Goal: Information Seeking & Learning: Compare options

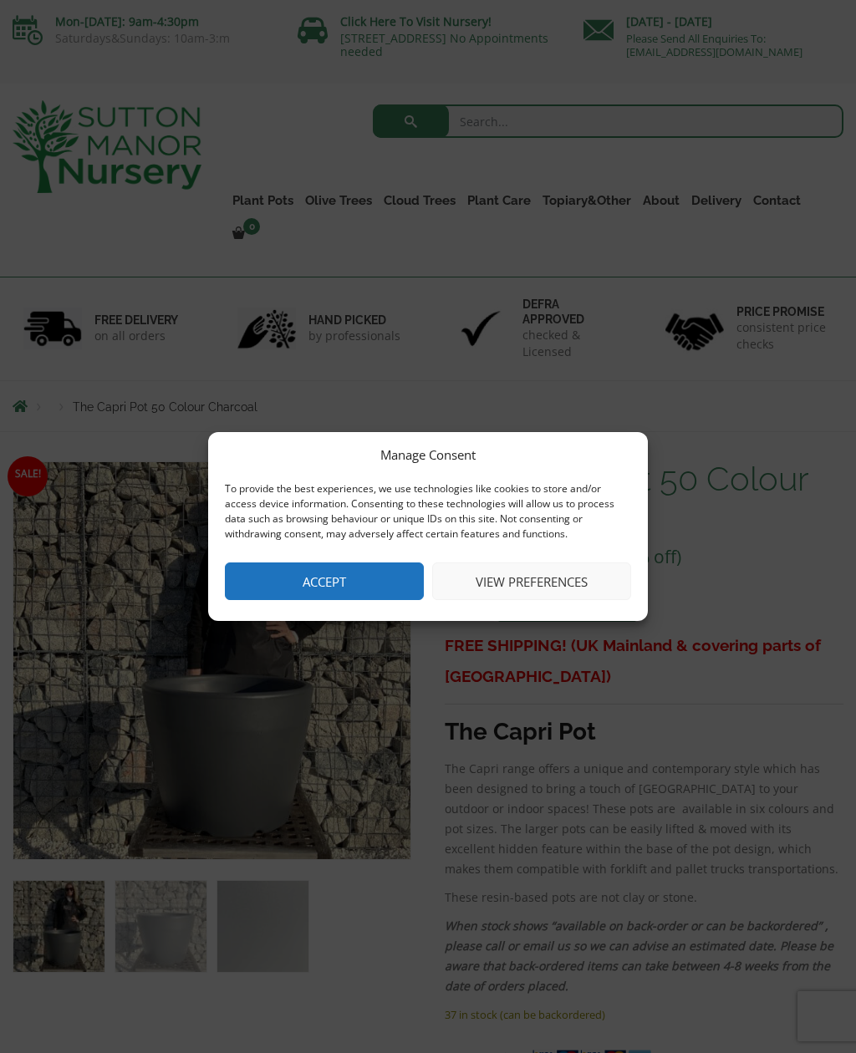
click at [365, 578] on button "Accept" at bounding box center [324, 581] width 199 height 38
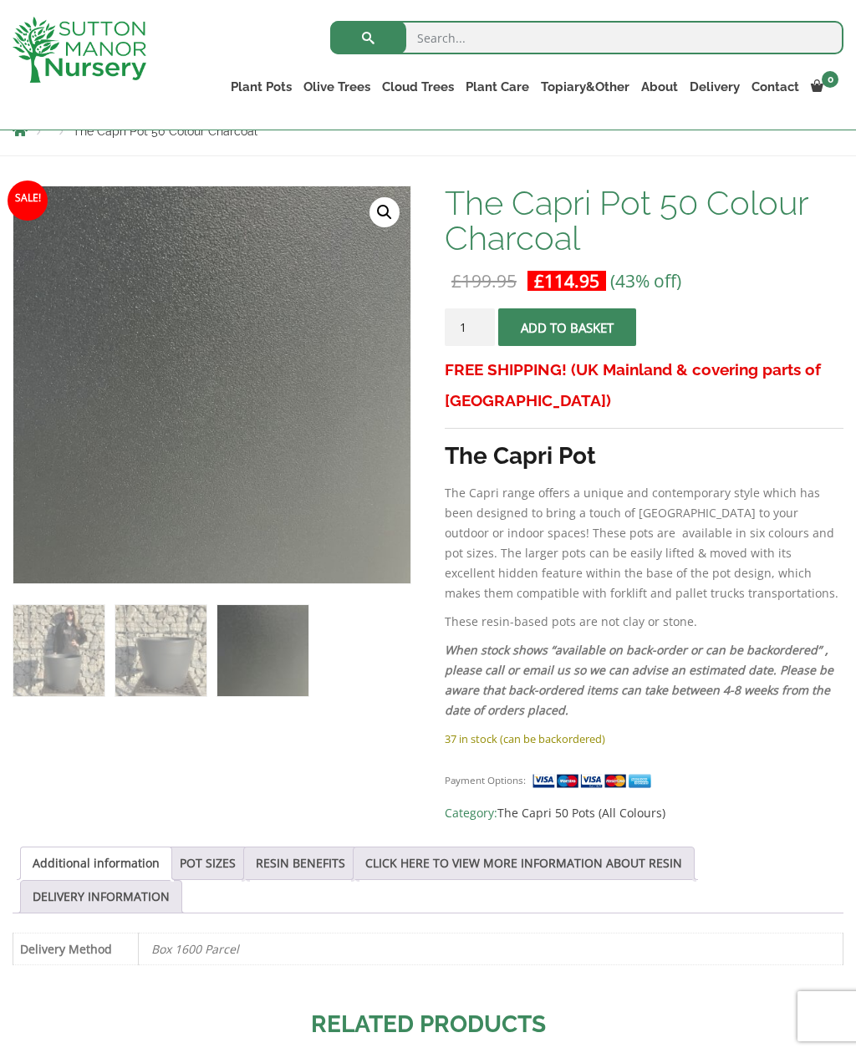
scroll to position [218, 0]
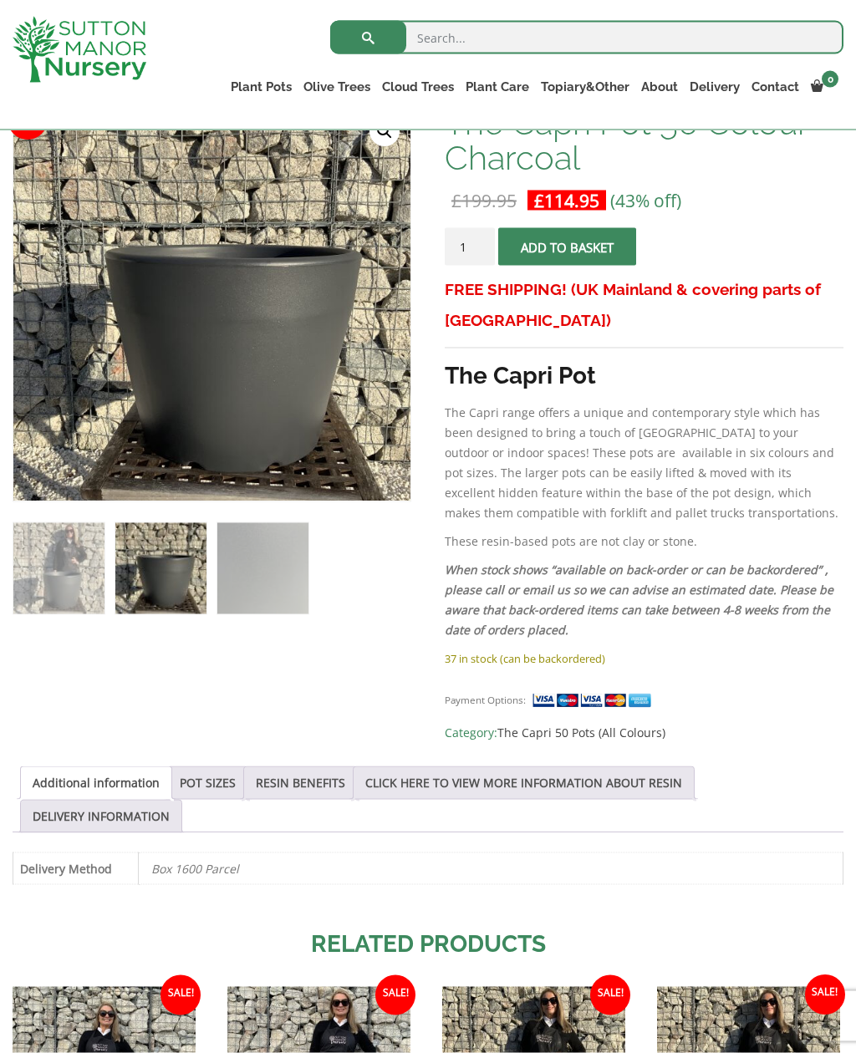
click at [235, 780] on link "POT SIZES" at bounding box center [208, 783] width 56 height 32
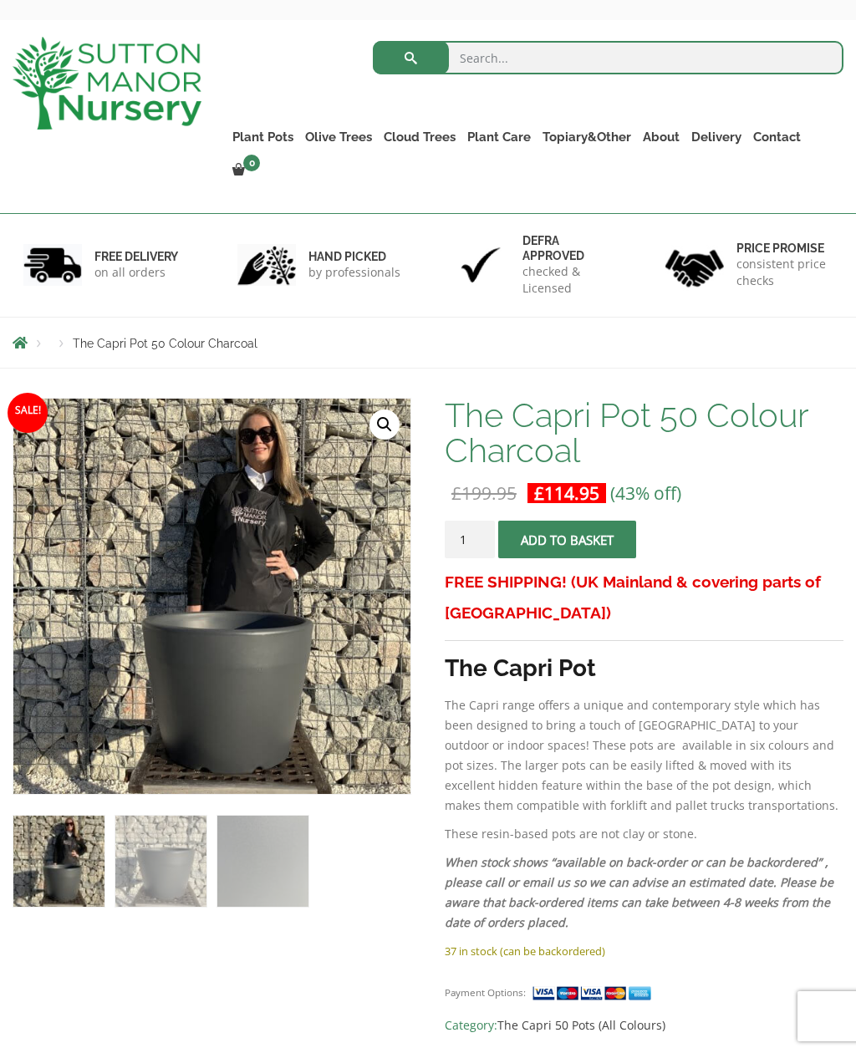
scroll to position [63, 0]
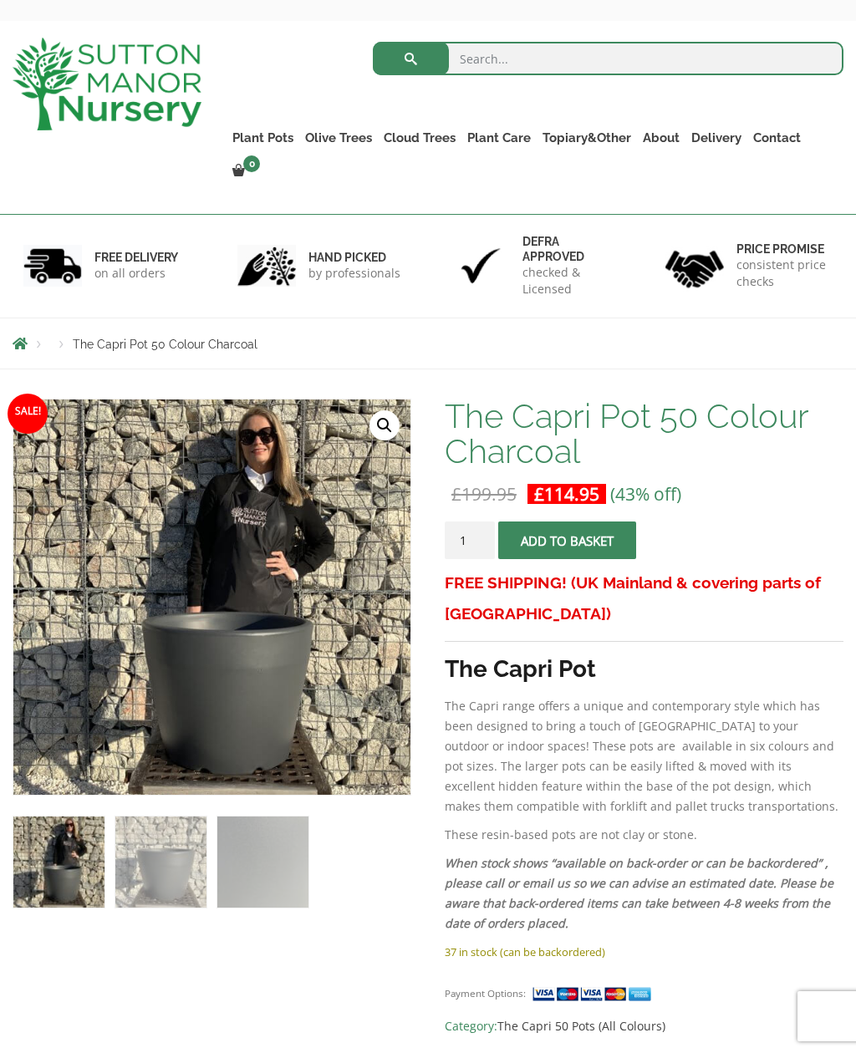
click at [270, 139] on link "Plant Pots" at bounding box center [262, 137] width 73 height 23
click at [0, 0] on link "Fibre Clay Pots" at bounding box center [0, 0] width 0 height 0
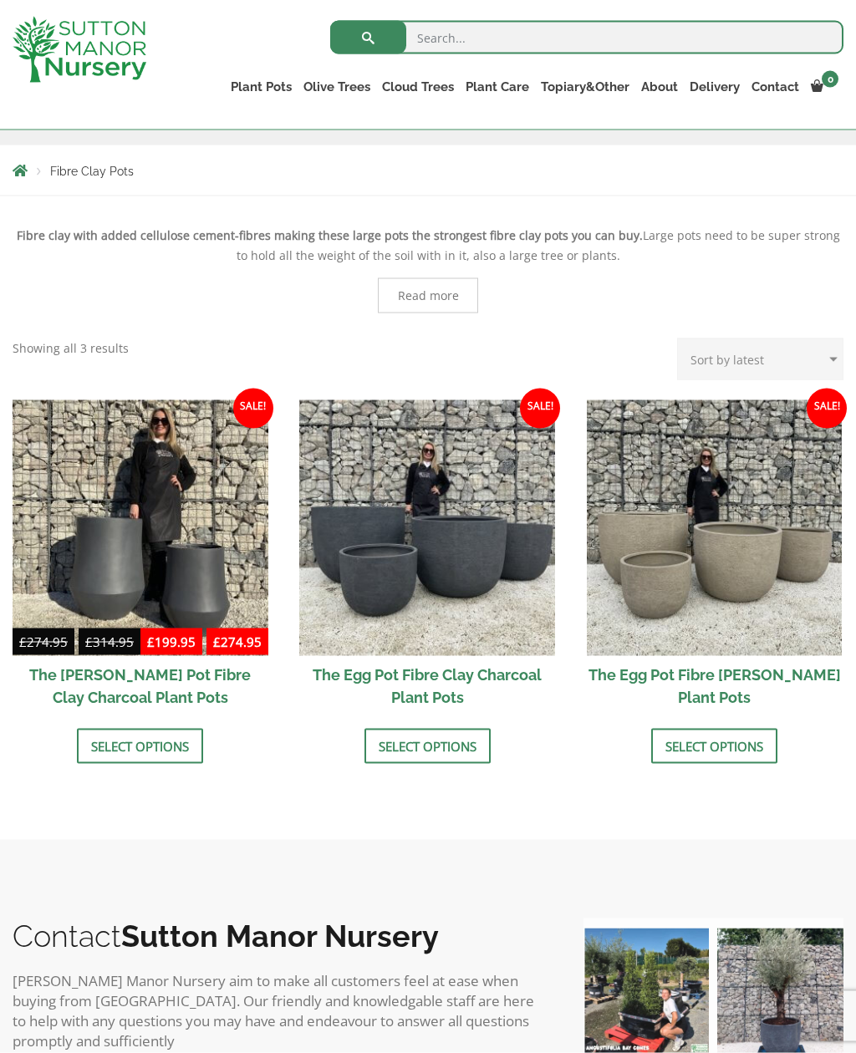
scroll to position [283, 0]
click at [0, 0] on link "Glazed Pots" at bounding box center [0, 0] width 0 height 0
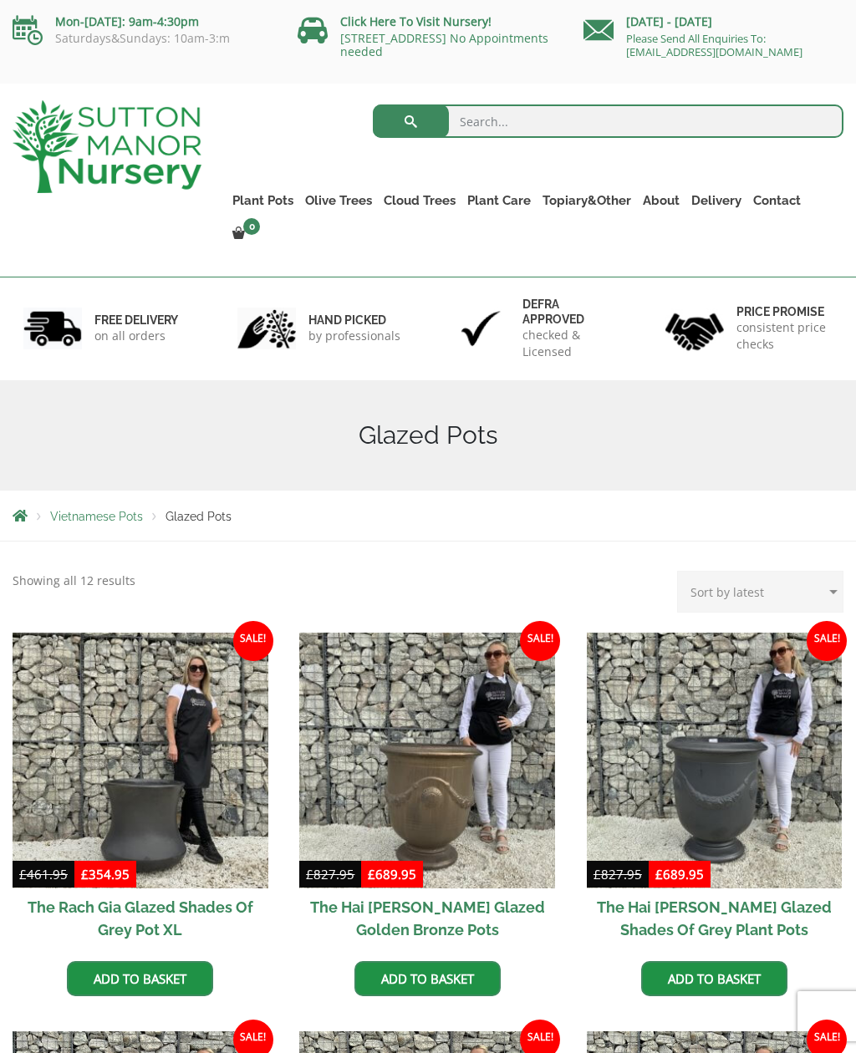
click at [0, 0] on link "The Atlantis Pots" at bounding box center [0, 0] width 0 height 0
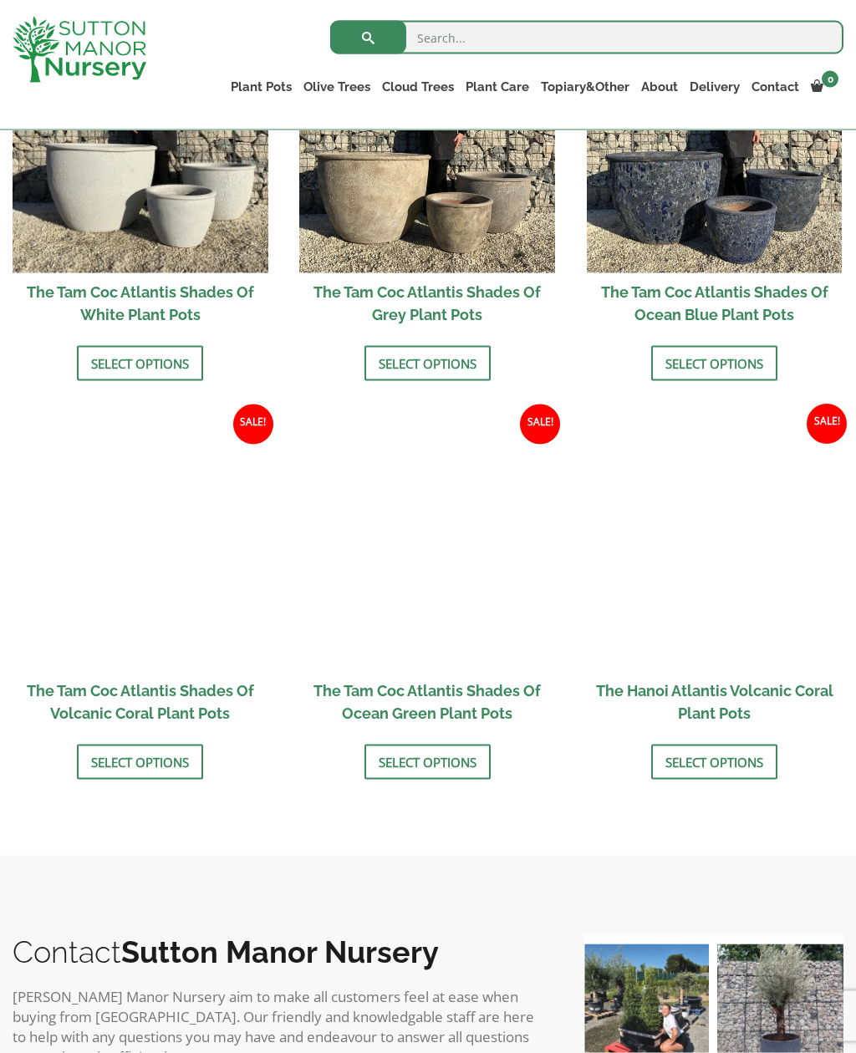
scroll to position [1092, 0]
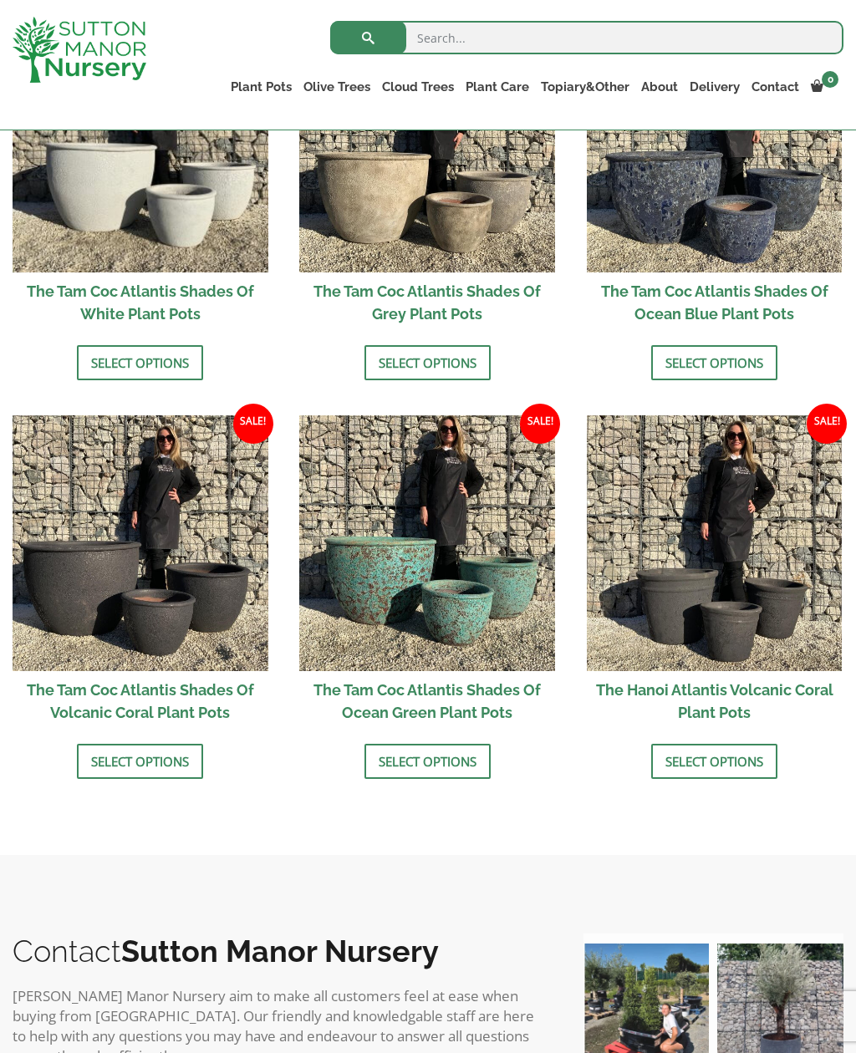
click at [180, 662] on img at bounding box center [141, 543] width 256 height 256
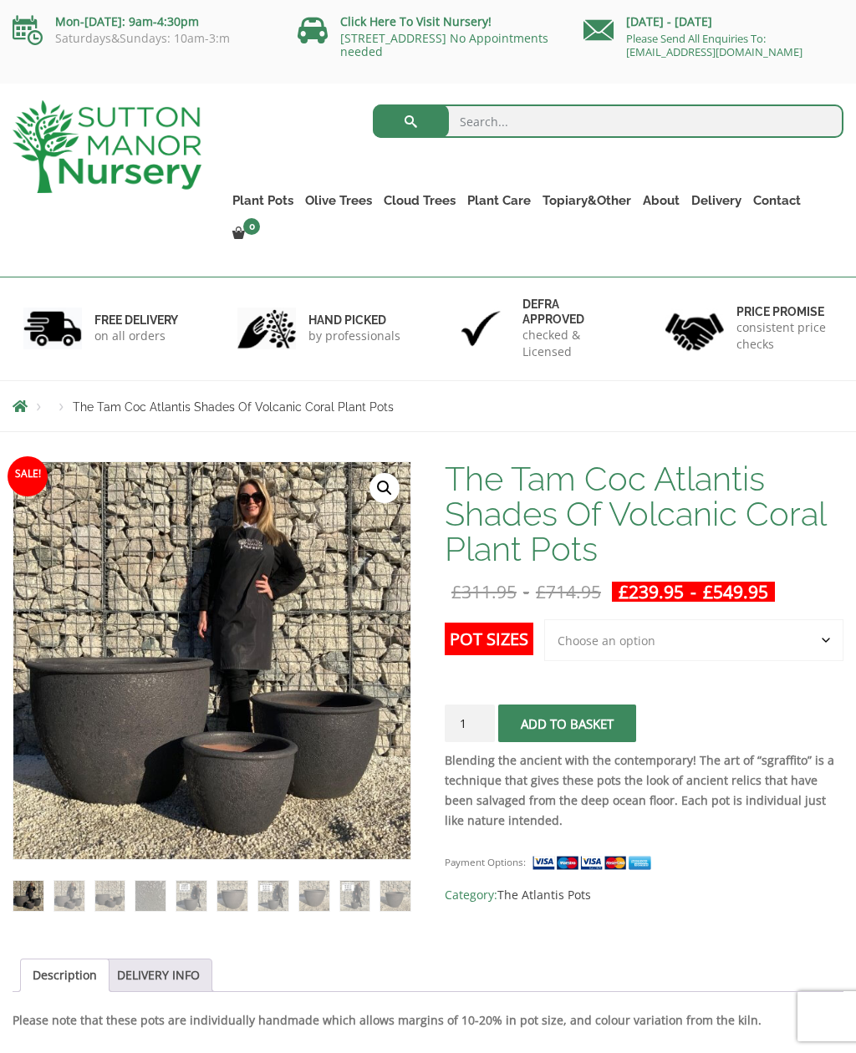
click at [0, 0] on link "The Old Stone Pots" at bounding box center [0, 0] width 0 height 0
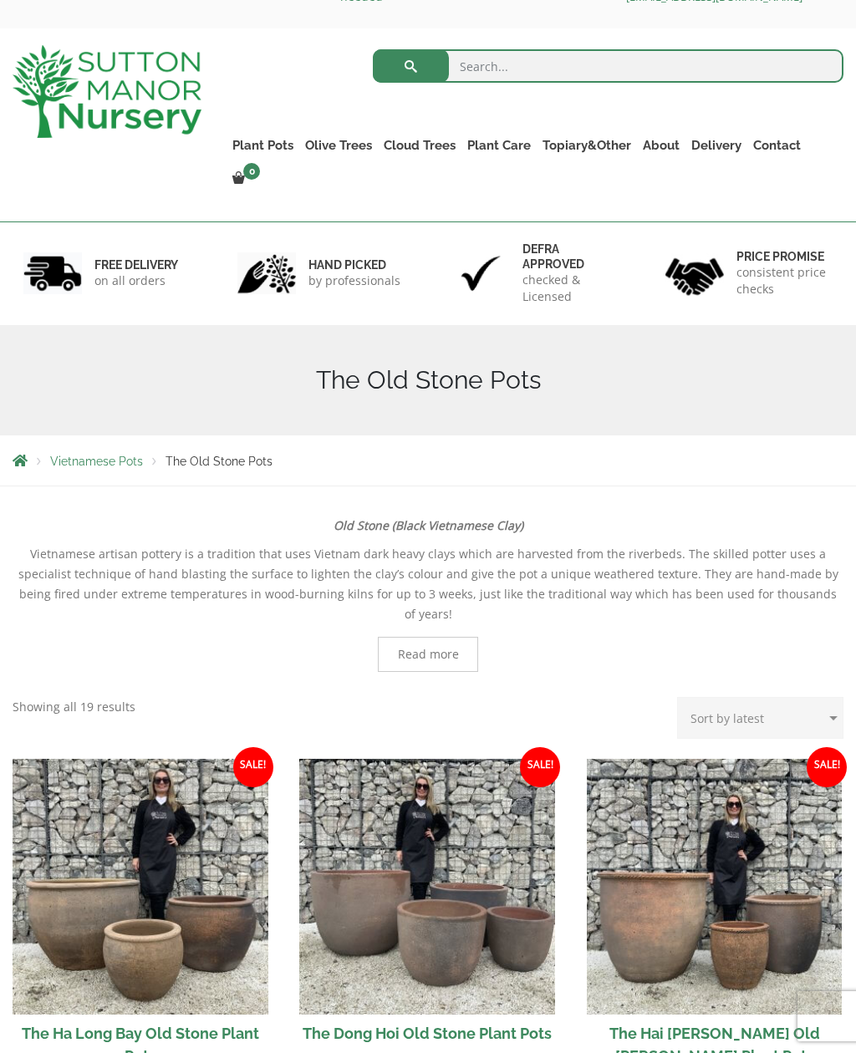
scroll to position [34, 0]
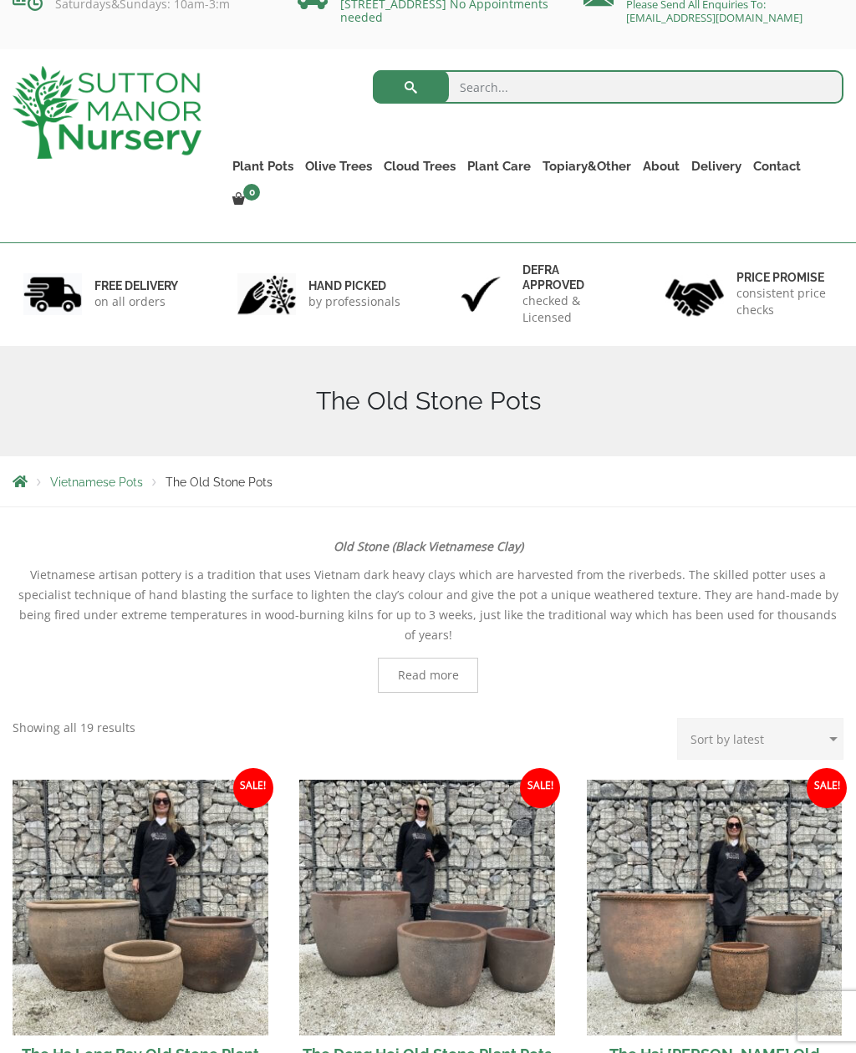
click at [0, 0] on link "The Milan Pots" at bounding box center [0, 0] width 0 height 0
click at [0, 0] on link "The Capri Pots" at bounding box center [0, 0] width 0 height 0
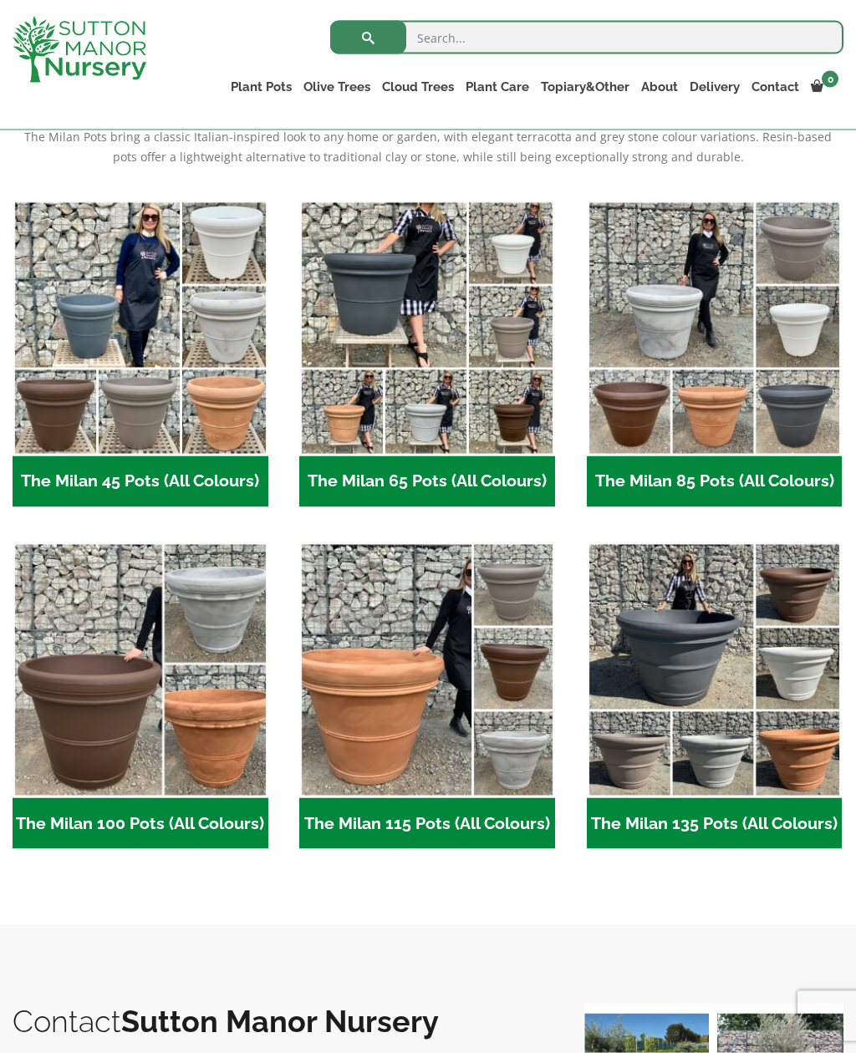
scroll to position [382, 0]
click at [475, 486] on h2 "The Milan 65 Pots (All Colours) (6)" at bounding box center [427, 481] width 256 height 52
